Goal: Entertainment & Leisure: Consume media (video, audio)

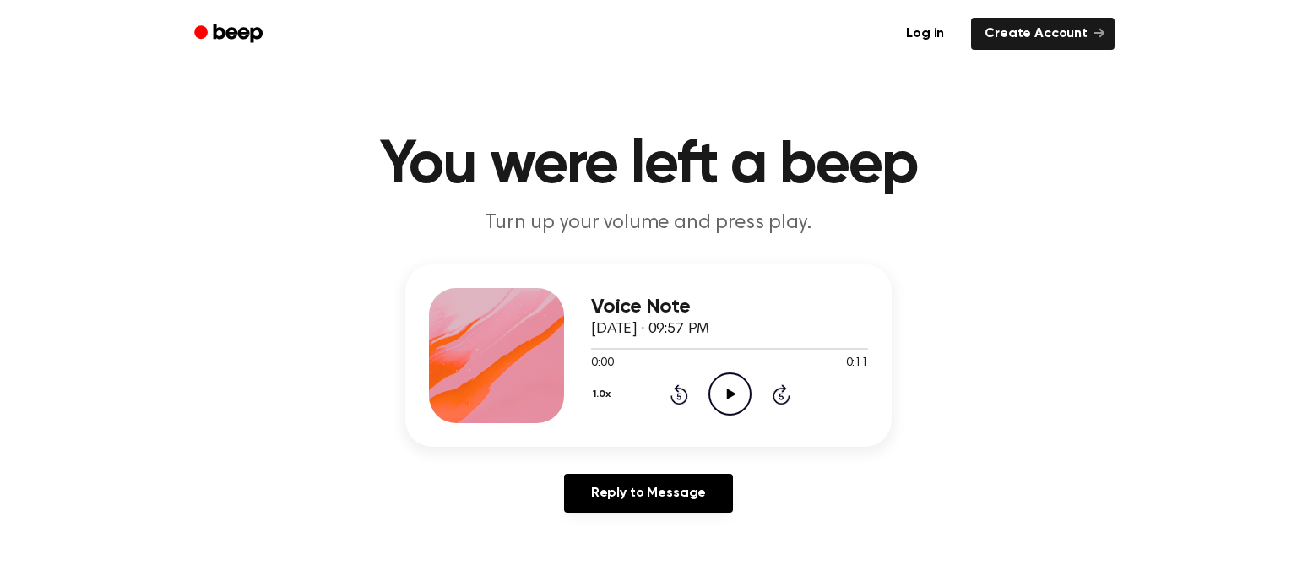
click at [722, 394] on icon "Play Audio" at bounding box center [729, 393] width 43 height 43
click at [685, 350] on div at bounding box center [729, 348] width 277 height 14
click at [730, 377] on icon "Play Audio" at bounding box center [729, 393] width 43 height 43
click at [769, 344] on div at bounding box center [729, 348] width 277 height 14
click at [737, 385] on icon "Play Audio" at bounding box center [729, 393] width 43 height 43
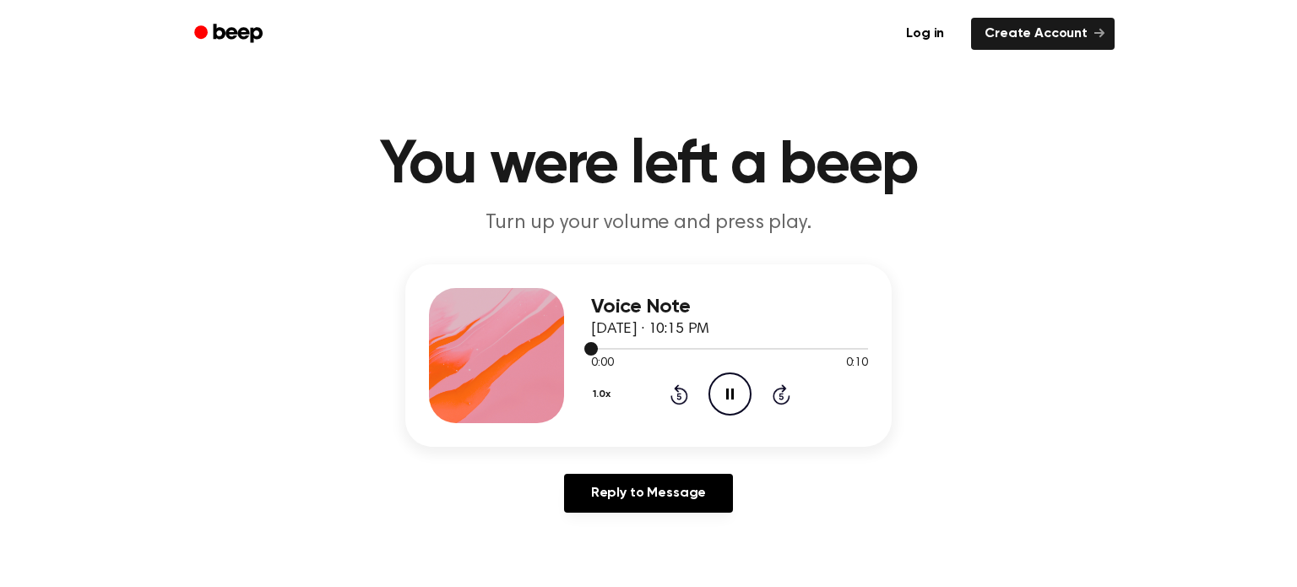
click at [795, 349] on div at bounding box center [729, 349] width 277 height 2
click at [802, 349] on div at bounding box center [729, 349] width 277 height 2
click at [732, 392] on icon at bounding box center [730, 393] width 9 height 11
click at [756, 347] on div at bounding box center [729, 348] width 277 height 14
click at [736, 383] on icon "Play Audio" at bounding box center [729, 393] width 43 height 43
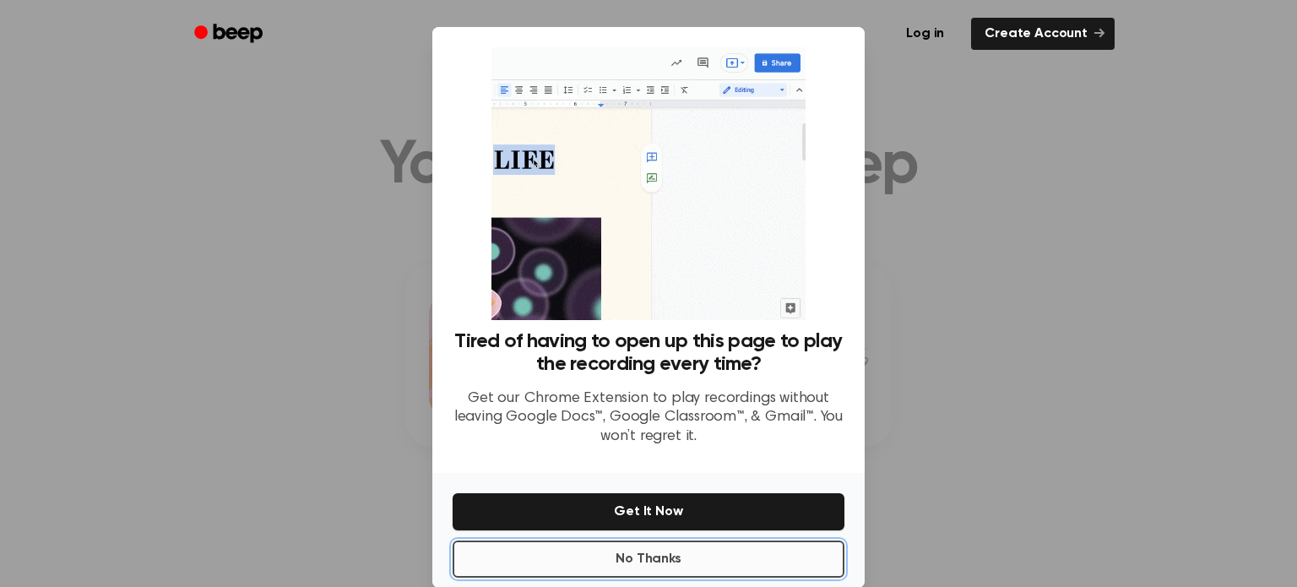
click at [689, 561] on button "No Thanks" at bounding box center [649, 558] width 392 height 37
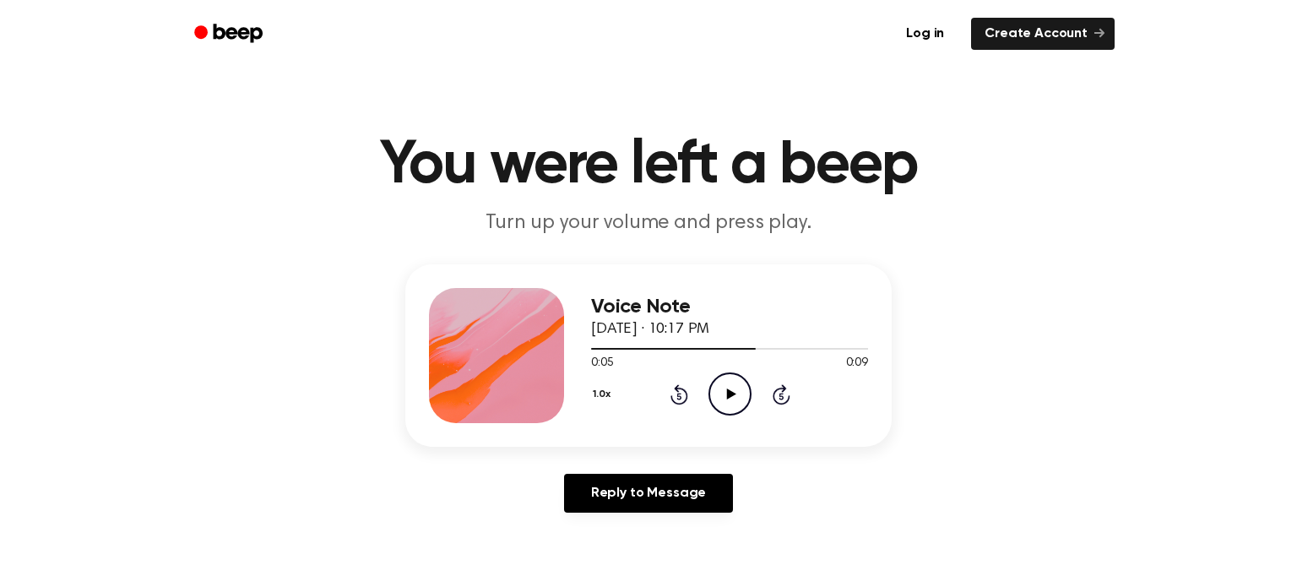
click at [738, 396] on icon "Play Audio" at bounding box center [729, 393] width 43 height 43
click at [773, 348] on div at bounding box center [729, 349] width 277 height 2
click at [744, 395] on icon "Play Audio" at bounding box center [729, 393] width 43 height 43
click at [806, 356] on div "0:00 0:09" at bounding box center [729, 364] width 277 height 18
click at [777, 349] on div at bounding box center [729, 349] width 277 height 2
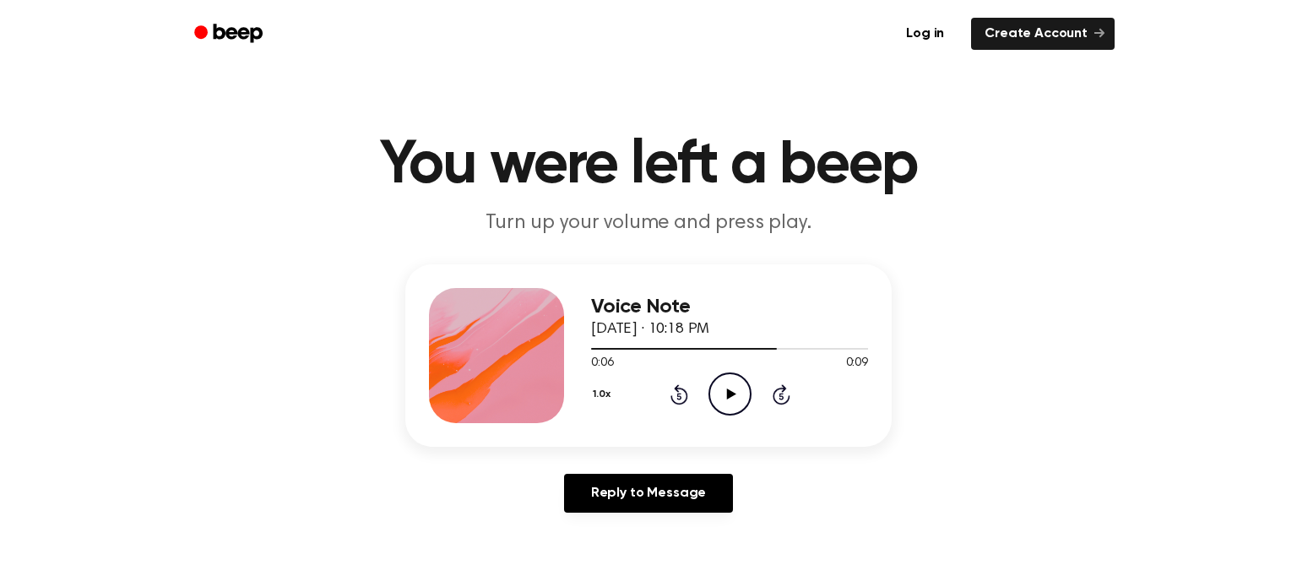
click at [724, 400] on icon "Play Audio" at bounding box center [729, 393] width 43 height 43
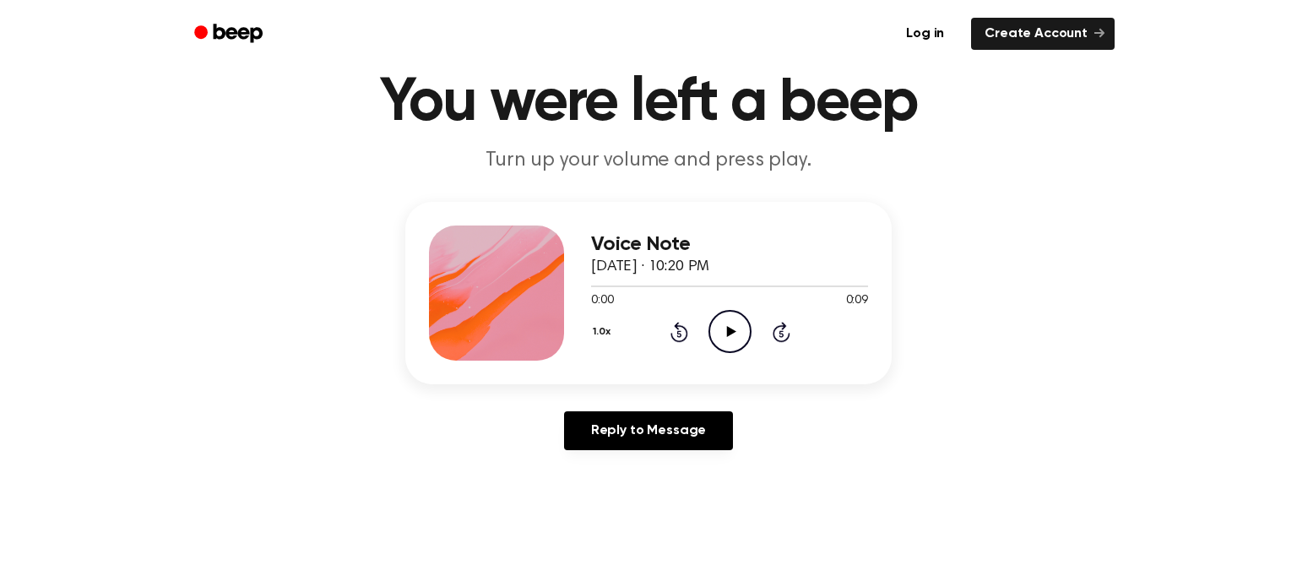
scroll to position [122, 0]
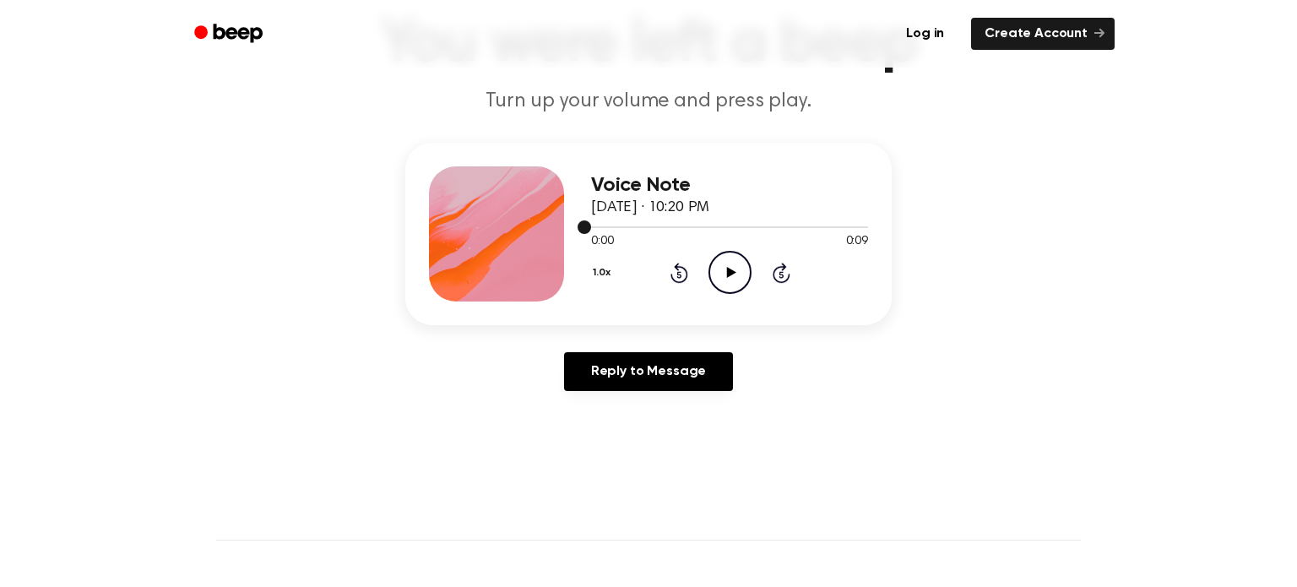
click at [767, 224] on div at bounding box center [729, 227] width 277 height 14
click at [716, 279] on icon "Play Audio" at bounding box center [729, 272] width 43 height 43
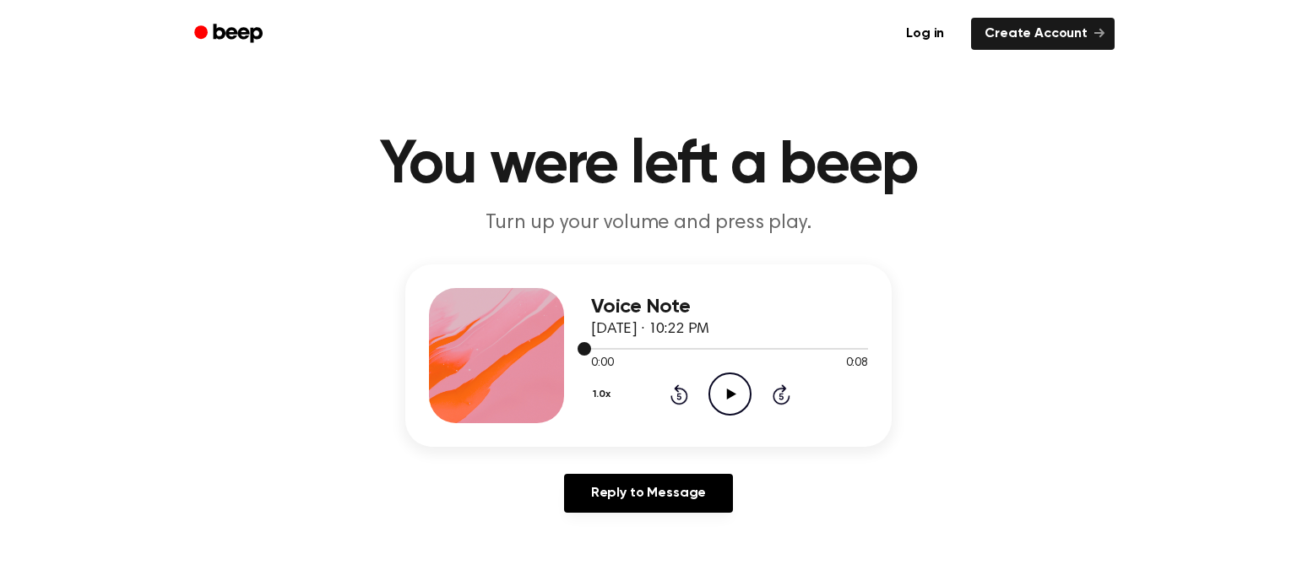
click at [768, 348] on div at bounding box center [729, 349] width 277 height 2
click at [728, 396] on icon at bounding box center [730, 393] width 9 height 11
click at [726, 404] on icon "Play Audio" at bounding box center [729, 393] width 43 height 43
click at [730, 390] on icon "Play Audio" at bounding box center [729, 393] width 43 height 43
click at [750, 349] on div at bounding box center [729, 349] width 277 height 2
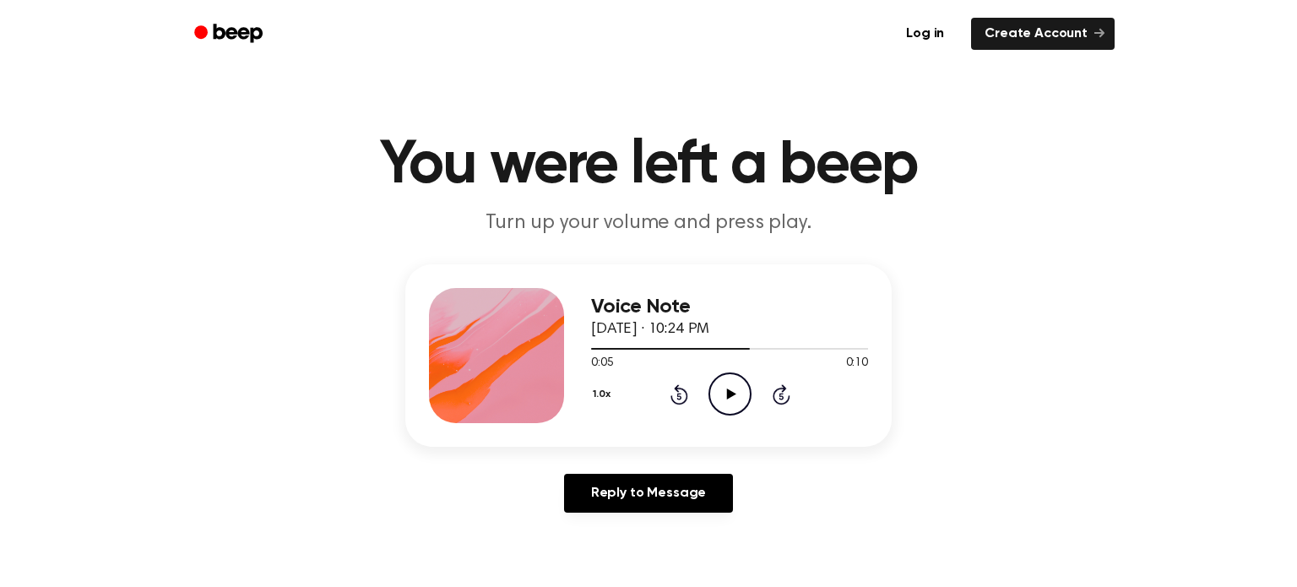
click at [717, 388] on icon "Play Audio" at bounding box center [729, 393] width 43 height 43
click at [763, 346] on div at bounding box center [729, 348] width 277 height 14
click at [732, 389] on icon "Play Audio" at bounding box center [729, 393] width 43 height 43
